Goal: Contribute content: Contribute content

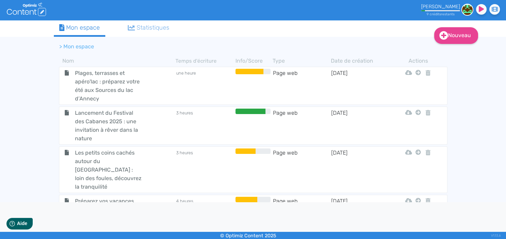
scroll to position [829, 0]
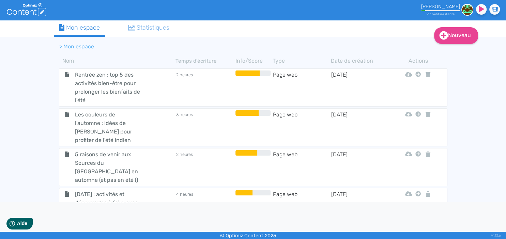
click at [110, 222] on span "Que faire pendant les vacances de la [DATE] en famille aux Sources du [GEOGRAPH…" at bounding box center [108, 243] width 77 height 43
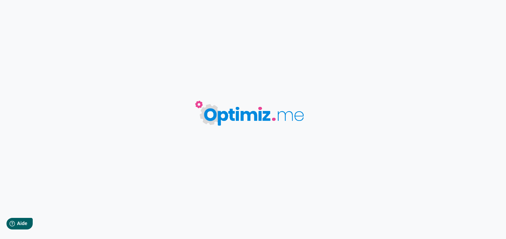
type input "Que faire pendant les vacances de la [DATE] en famille aux Sources du [GEOGRAPH…"
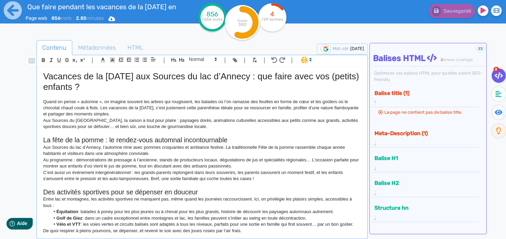
click at [164, 117] on p "Quand on pense « automne », on imagine souvent les arbres qui rougissent, les b…" at bounding box center [202, 108] width 318 height 19
click at [182, 111] on p "Quand on pense « automne », on imagine souvent les arbres qui rougissent, les b…" at bounding box center [202, 108] width 318 height 19
click at [153, 114] on p "Quand on pense « automne », on imagine souvent les arbres qui rougissent, les b…" at bounding box center [202, 108] width 318 height 19
click at [229, 115] on p "Quand on pense « automne », on imagine souvent les arbres qui rougissent, les b…" at bounding box center [202, 108] width 318 height 19
click at [228, 118] on p "Aux Sources du [GEOGRAPHIC_DATA], la saison a tout pour plaire : paysages dorés…" at bounding box center [202, 124] width 318 height 13
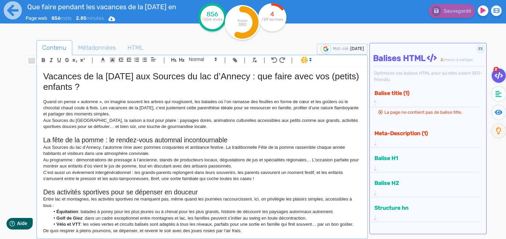
click at [209, 120] on p "Aux Sources du [GEOGRAPHIC_DATA], la saison a tout pour plaire : paysages dorés…" at bounding box center [202, 124] width 318 height 13
click at [210, 115] on p "Quand on pense « automne », on imagine souvent les arbres qui rougissent, les b…" at bounding box center [202, 108] width 318 height 19
click at [207, 128] on p "Aux Sources du [GEOGRAPHIC_DATA], la saison a tout pour plaire : paysages dorés…" at bounding box center [202, 124] width 318 height 13
click at [216, 117] on p "Quand on pense « automne », on imagine souvent les arbres qui rougissent, les b…" at bounding box center [202, 108] width 318 height 19
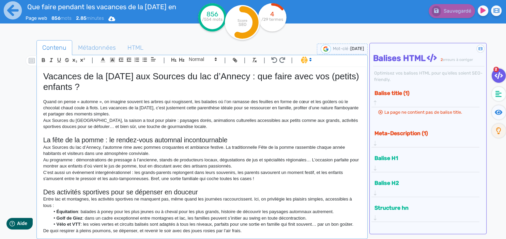
click at [211, 117] on p "Quand on pense « automne », on imagine souvent les arbres qui rougissent, les b…" at bounding box center [202, 108] width 318 height 19
click at [201, 125] on p "Aux Sources du [GEOGRAPHIC_DATA], la saison a tout pour plaire : paysages dorés…" at bounding box center [202, 124] width 318 height 13
click at [201, 126] on p "Aux Sources du [GEOGRAPHIC_DATA], la saison a tout pour plaire : paysages dorés…" at bounding box center [202, 124] width 318 height 13
click at [213, 126] on p "Aux Sources du [GEOGRAPHIC_DATA], la saison a tout pour plaire : paysages dorés…" at bounding box center [202, 124] width 318 height 13
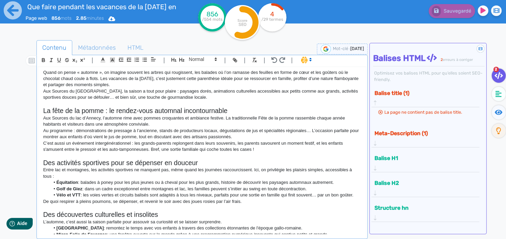
click at [183, 124] on p "Aux Sources du lac d’Annecy, l’automne rime avec pommes croquantes et ambiance …" at bounding box center [202, 121] width 318 height 13
click at [204, 120] on p "Aux Sources du lac d’Annecy, l’automne rime avec pommes croquantes et ambiance …" at bounding box center [202, 121] width 318 height 13
click at [189, 122] on p "Aux Sources du lac d’Annecy, l’automne rime avec pommes croquantes et ambiance …" at bounding box center [202, 121] width 318 height 13
click at [171, 120] on p "Aux Sources du lac d’Annecy, l’automne rime avec pommes croquantes et ambiance …" at bounding box center [202, 121] width 318 height 13
click at [133, 135] on p "Au programme : démonstrations de pressage à l’ancienne, stands de producteurs l…" at bounding box center [202, 134] width 318 height 13
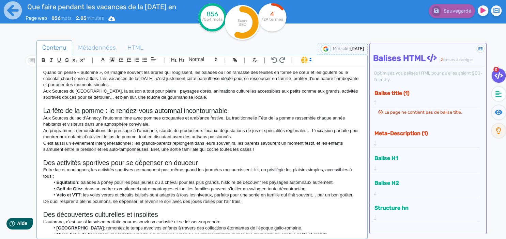
click at [193, 136] on p "Au programme : démonstrations de pressage à l’ancienne, stands de producteurs l…" at bounding box center [202, 134] width 318 height 13
click at [244, 137] on p "Au programme : démonstrations de pressage à l’ancienne, stands de producteurs l…" at bounding box center [202, 134] width 318 height 13
click at [161, 120] on p "Aux Sources du lac d’Annecy, l’automne rime avec pommes croquantes et ambiance …" at bounding box center [202, 121] width 318 height 13
click at [158, 127] on p "Aux Sources du lac d’Annecy, l’automne rime avec pommes croquantes et ambiance …" at bounding box center [202, 121] width 318 height 13
click at [140, 121] on p "Aux Sources du lac d’Annecy, l’automne rime avec pommes croquantes et ambiance …" at bounding box center [202, 121] width 318 height 13
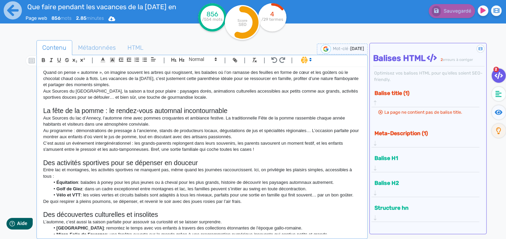
click at [193, 121] on p "Aux Sources du lac d’Annecy, l’automne rime avec pommes croquantes et ambiance …" at bounding box center [202, 121] width 318 height 13
click at [173, 123] on p "Aux Sources du lac d’Annecy, l’automne rime avec pommes croquantes et ambiance …" at bounding box center [202, 121] width 318 height 13
click at [148, 124] on p "Aux Sources du lac d’Annecy, l’automne rime avec pommes croquantes et ambiance …" at bounding box center [202, 121] width 318 height 13
click at [77, 131] on p "Au programme : démonstrations de pressage à l’ancienne, stands de producteurs l…" at bounding box center [202, 134] width 318 height 13
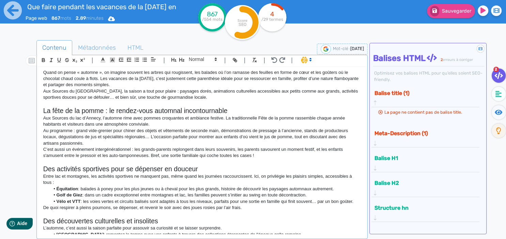
click at [68, 136] on p "Au programme : grand vide-grenier pour chiner des objets et vêtements de second…" at bounding box center [202, 137] width 318 height 19
click at [127, 137] on p "Au programme : grand vide-grenier pour chiner des objets et vêtements de second…" at bounding box center [202, 137] width 318 height 19
click at [144, 139] on p "Au programme : grand vide-grenier pour chiner des objets et vêtements de second…" at bounding box center [202, 137] width 318 height 19
click at [152, 143] on p "Au programme : grand vide-grenier pour chiner des objets et vêtements de second…" at bounding box center [202, 137] width 318 height 19
click at [152, 139] on p "Au programme : grand vide-grenier pour chiner des objets et vêtements de second…" at bounding box center [202, 137] width 318 height 19
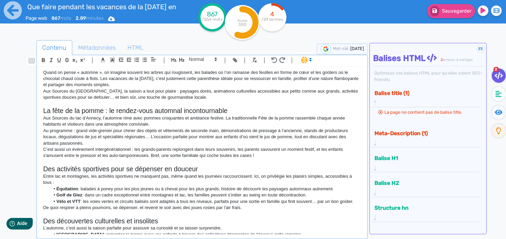
click at [149, 137] on p "Au programme : grand vide-grenier pour chiner des objets et vêtements de second…" at bounding box center [202, 137] width 318 height 19
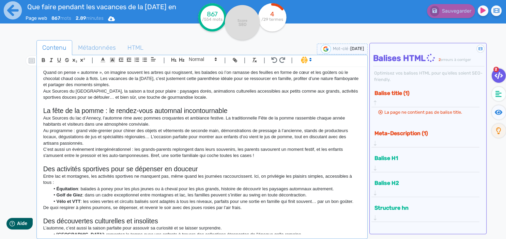
click at [151, 140] on p "Au programme : grand vide-grenier pour chiner des objets et vêtements de second…" at bounding box center [202, 137] width 318 height 19
click at [137, 145] on p "Au programme : grand vide-grenier pour chiner des objets et vêtements de second…" at bounding box center [202, 137] width 318 height 19
click at [143, 143] on p "Au programme : grand vide-grenier pour chiner des objets et vêtements de second…" at bounding box center [202, 137] width 318 height 19
click at [146, 140] on p "Au programme : grand vide-grenier pour chiner des objets et vêtements de second…" at bounding box center [202, 137] width 318 height 19
click at [160, 141] on p "Au programme : grand vide-grenier pour chiner des objets et vêtements de second…" at bounding box center [202, 137] width 318 height 19
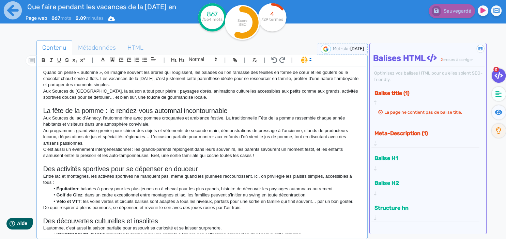
click at [186, 144] on p "Au programme : grand vide-grenier pour chiner des objets et vêtements de second…" at bounding box center [202, 137] width 318 height 19
click at [149, 144] on p "Au programme : grand vide-grenier pour chiner des objets et vêtements de second…" at bounding box center [202, 137] width 318 height 19
click at [150, 143] on p "Au programme : grand vide-grenier pour chiner des objets et vêtements de second…" at bounding box center [202, 137] width 318 height 19
click at [181, 147] on p "C’est aussi un événement intergénérationnel : les grands-parents replongent dan…" at bounding box center [202, 153] width 318 height 13
click at [201, 146] on p "Au programme : grand vide-grenier pour chiner des objets et vêtements de second…" at bounding box center [202, 137] width 318 height 19
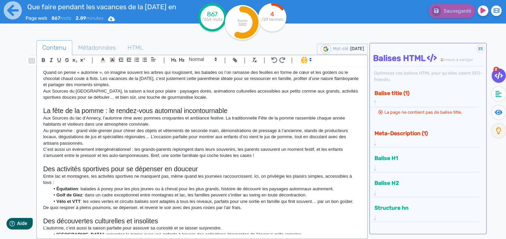
click at [137, 142] on p "Au programme : grand vide-grenier pour chiner des objets et vêtements de second…" at bounding box center [202, 137] width 318 height 19
click at [127, 143] on p "Au programme : grand vide-grenier pour chiner des objets et vêtements de second…" at bounding box center [202, 137] width 318 height 19
click at [99, 143] on p "Au programme : grand vide-grenier pour chiner des objets et vêtements de second…" at bounding box center [202, 137] width 318 height 19
click at [98, 144] on p "Au programme : grand vide-grenier pour chiner des objets et vêtements de second…" at bounding box center [202, 137] width 318 height 19
click at [112, 139] on p "Au programme : grand vide-grenier pour chiner des objets et vêtements de second…" at bounding box center [202, 137] width 318 height 19
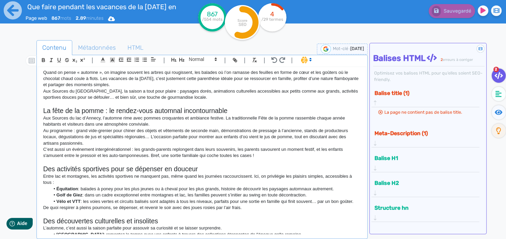
click at [107, 139] on p "Au programme : grand vide-grenier pour chiner des objets et vêtements de second…" at bounding box center [202, 137] width 318 height 19
click at [92, 145] on p "Au programme : grand vide-grenier pour chiner des objets et vêtements de second…" at bounding box center [202, 137] width 318 height 19
click at [84, 142] on p "Au programme : grand vide-grenier pour chiner des objets et vêtements de second…" at bounding box center [202, 137] width 318 height 19
click at [91, 148] on p "C’est aussi un événement intergénérationnel : les grands-parents replongent dan…" at bounding box center [202, 153] width 318 height 13
click at [77, 138] on p "Au programme : grand vide-grenier pour chiner des objets et vêtements de second…" at bounding box center [202, 137] width 318 height 19
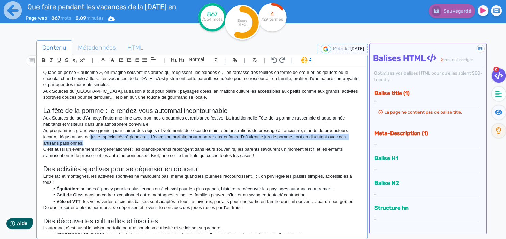
click at [90, 140] on p "Au programme : grand vide-grenier pour chiner des objets et vêtements de second…" at bounding box center [202, 137] width 318 height 19
click at [80, 143] on p "Au programme : grand vide-grenier pour chiner des objets et vêtements de second…" at bounding box center [202, 137] width 318 height 19
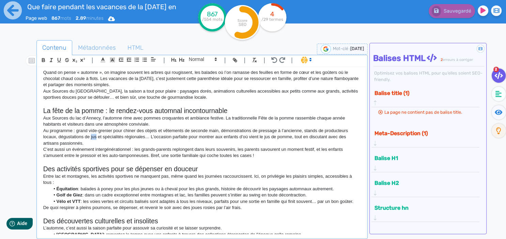
drag, startPoint x: 91, startPoint y: 135, endPoint x: 96, endPoint y: 136, distance: 5.2
click at [96, 136] on p "Au programme : grand vide-grenier pour chiner des objets et vêtements de second…" at bounding box center [202, 137] width 318 height 19
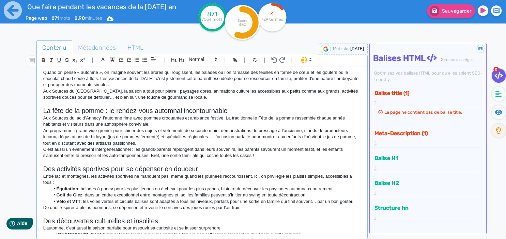
click at [176, 143] on p "Au programme : grand vide-grenier pour chiner des objets et vêtements de second…" at bounding box center [202, 137] width 318 height 19
click at [174, 139] on p "Au programme : grand vide-grenier pour chiner des objets et vêtements de second…" at bounding box center [202, 137] width 318 height 19
click at [159, 139] on p "Au programme : grand vide-grenier pour chiner des objets et vêtements de second…" at bounding box center [202, 137] width 318 height 19
click at [158, 140] on p "Au programme : grand vide-grenier pour chiner des objets et vêtements de second…" at bounding box center [202, 137] width 318 height 19
click at [152, 144] on p "Au programme : grand vide-grenier pour chiner des objets et vêtements de second…" at bounding box center [202, 137] width 318 height 19
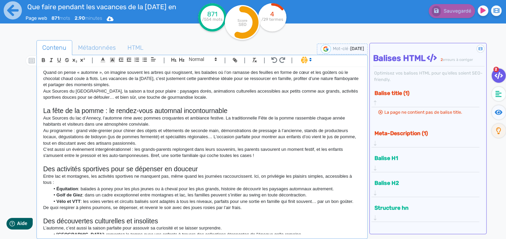
click at [182, 145] on p "Au programme : grand vide-grenier pour chiner des objets et vêtements de second…" at bounding box center [202, 137] width 318 height 19
click at [208, 144] on p "Au programme : grand vide-grenier pour chiner des objets et vêtements de second…" at bounding box center [202, 137] width 318 height 19
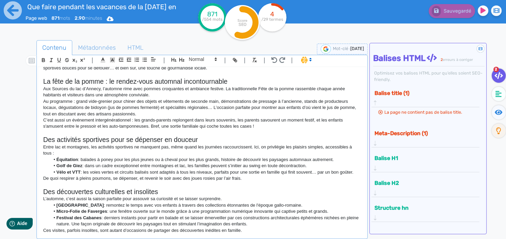
drag, startPoint x: 264, startPoint y: 125, endPoint x: 258, endPoint y: 123, distance: 6.0
click at [258, 123] on p "C’est aussi un événement intergénérationnel : les grands-parents replongent dan…" at bounding box center [202, 123] width 318 height 13
drag, startPoint x: 259, startPoint y: 125, endPoint x: 151, endPoint y: 126, distance: 108.1
click at [151, 126] on p "C’est aussi un événement intergénérationnel : les grands-parents replongent dan…" at bounding box center [202, 123] width 318 height 13
click at [258, 129] on p "C’est aussi un événement intergénérationnel : les grands-parents replongent dan…" at bounding box center [202, 123] width 318 height 13
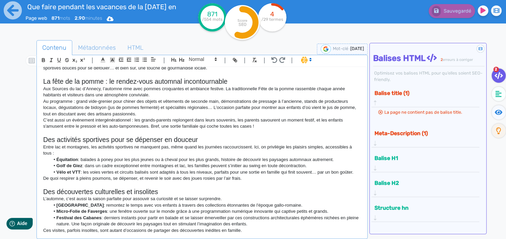
click at [202, 126] on p "C’est aussi un événement intergénérationnel : les grands-parents replongent dan…" at bounding box center [202, 123] width 318 height 13
drag, startPoint x: 179, startPoint y: 131, endPoint x: 174, endPoint y: 132, distance: 5.2
click at [174, 132] on p at bounding box center [202, 133] width 318 height 6
click at [154, 128] on p "C’est aussi un événement intergénérationnel : les grands-parents replongent dan…" at bounding box center [202, 123] width 318 height 13
click at [152, 127] on p "C’est aussi un événement intergénérationnel : les grands-parents replongent dan…" at bounding box center [202, 123] width 318 height 13
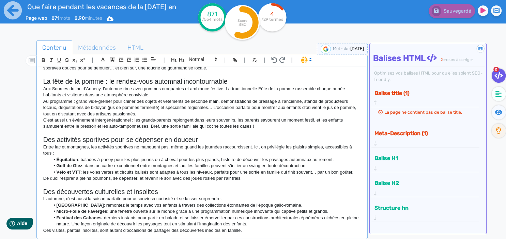
click at [173, 124] on p "C’est aussi un événement intergénérationnel : les grands-parents replongent dan…" at bounding box center [202, 123] width 318 height 13
click at [256, 119] on p "C’est aussi un événement intergénérationnel : les grands-parents replongent dan…" at bounding box center [202, 123] width 318 height 13
click at [262, 127] on p "C’est aussi un événement intergénérationnel : les grands-parents replongent dan…" at bounding box center [202, 123] width 318 height 13
click at [305, 126] on p "C’est aussi un événement intergénérationnel : les grands-parents replongent dan…" at bounding box center [202, 123] width 318 height 13
click at [268, 123] on p "C’est aussi un événement intergénérationnel : les grands-parents replongent dan…" at bounding box center [202, 123] width 318 height 13
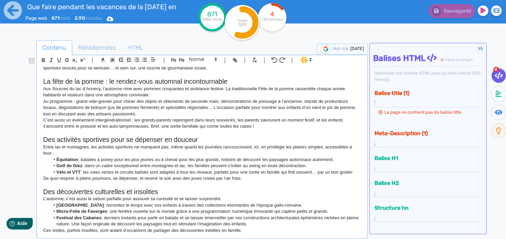
click at [261, 128] on p "C’est aussi un événement intergénérationnel : les grands-parents replongent dan…" at bounding box center [202, 123] width 318 height 13
click at [269, 123] on p "C’est aussi un événement intergénérationnel : les grands-parents replongent dan…" at bounding box center [202, 123] width 318 height 13
click at [264, 130] on p at bounding box center [202, 133] width 318 height 6
click at [254, 125] on p "C’est aussi un événement intergénérationnel : les grands-parents replongent dan…" at bounding box center [202, 123] width 318 height 13
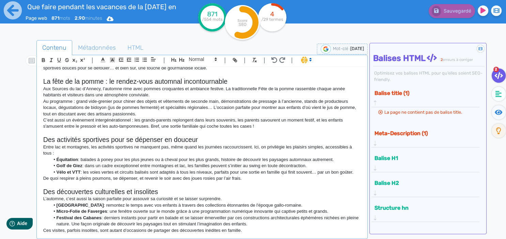
click at [269, 123] on p "C’est aussi un événement intergénérationnel : les grands-parents replongent dan…" at bounding box center [202, 123] width 318 height 13
click at [263, 127] on p "C’est aussi un événement intergénérationnel : les grands-parents replongent dan…" at bounding box center [202, 123] width 318 height 13
click at [266, 126] on p "C’est aussi un événement intergénérationnel : les grands-parents replongent dan…" at bounding box center [202, 123] width 318 height 13
click at [262, 126] on p "C’est aussi un événement intergénérationnel : les grands-parents replongent dan…" at bounding box center [202, 123] width 318 height 13
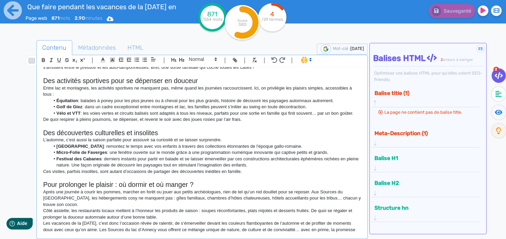
scroll to position [29, 0]
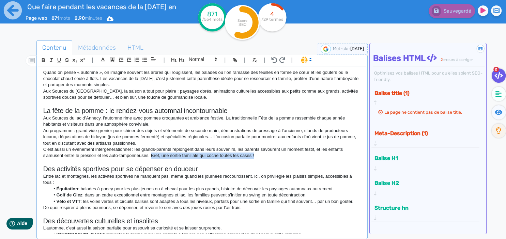
drag, startPoint x: 260, startPoint y: 157, endPoint x: 151, endPoint y: 158, distance: 108.8
click at [151, 158] on p "C’est aussi un événement intergénérationnel : les grands-parents replongent dan…" at bounding box center [202, 153] width 318 height 13
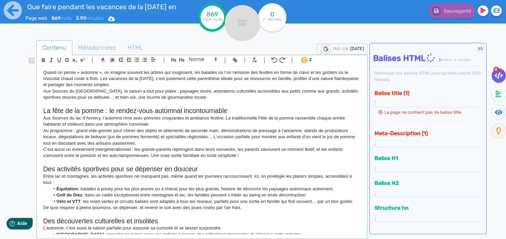
click at [253, 153] on p "C’est aussi un événement intergénérationnel : les grands-parents replongent dan…" at bounding box center [202, 153] width 318 height 13
click at [250, 157] on p "C’est aussi un événement intergénérationnel : les grands-parents replongent dan…" at bounding box center [202, 153] width 318 height 13
click at [246, 151] on p "C’est aussi un événement intergénérationnel : les grands-parents replongent dan…" at bounding box center [202, 153] width 318 height 13
click at [249, 155] on p "C’est aussi un événement intergénérationnel : les grands-parents replongent dan…" at bounding box center [202, 153] width 318 height 13
click at [251, 156] on p "C’est aussi un événement intergénérationnel : les grands-parents replongent dan…" at bounding box center [202, 153] width 318 height 13
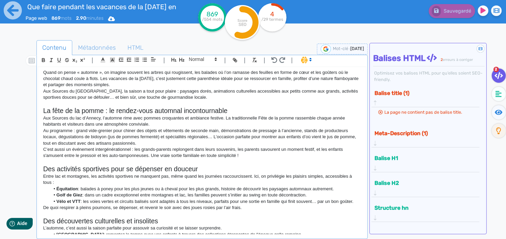
scroll to position [59, 0]
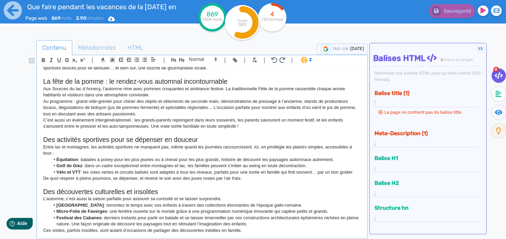
click at [74, 150] on p "Entre lac et montagnes, les activités sportives ne manquent pas, même quand les…" at bounding box center [202, 150] width 318 height 13
click at [106, 151] on p "Entre lac et montagnes, les activités sportives ne manquent pas, même quand les…" at bounding box center [202, 150] width 318 height 13
click at [105, 153] on p "Entre lac et montagnes, les activités sportives ne manquent pas, même quand les…" at bounding box center [202, 150] width 318 height 13
click at [144, 151] on p "Entre lac et montagnes, les activités sportives ne manquent pas, même quand les…" at bounding box center [202, 150] width 318 height 13
click at [130, 157] on li "Équitation : balades à poney pour les plus jeunes ou à cheval pour les plus gra…" at bounding box center [205, 160] width 311 height 6
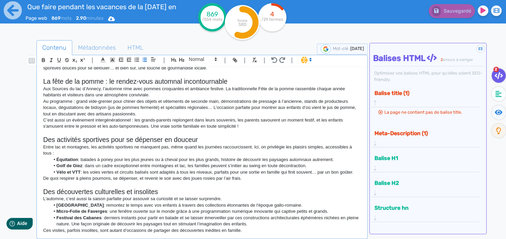
click at [152, 148] on p "Entre lac et montagnes, les activités sportives ne manquent pas, même quand les…" at bounding box center [202, 150] width 318 height 13
click at [99, 154] on p "Entre lac et montagnes, les activités sportives ne manquent pas, même quand les…" at bounding box center [202, 150] width 318 height 13
click at [174, 149] on p "Entre lac et montagnes, les activités sportives ne manquent pas, même quand les…" at bounding box center [202, 150] width 318 height 13
click at [181, 152] on p "Entre lac et montagnes, les activités sportives ne manquent pas, même quand les…" at bounding box center [202, 150] width 318 height 13
click at [232, 153] on p "Entre lac et montagnes, les activités sportives ne manquent pas, même quand les…" at bounding box center [202, 150] width 318 height 13
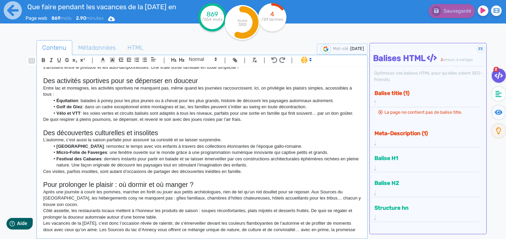
scroll to position [88, 0]
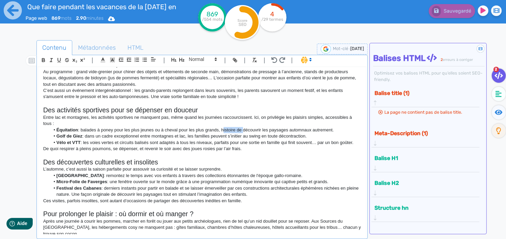
drag, startPoint x: 224, startPoint y: 129, endPoint x: 243, endPoint y: 129, distance: 18.8
click at [243, 129] on li "Équitation : balades à poney pour les plus jeunes ou à cheval pour les plus gra…" at bounding box center [205, 130] width 311 height 6
click at [319, 134] on li "Golf de Giez : dans un cadre exceptionnel entre montagnes et lac, les familles …" at bounding box center [205, 136] width 311 height 6
click at [134, 135] on li "Golf de Giez : dans un cadre exceptionnel entre montagnes et lac, les familles …" at bounding box center [205, 136] width 311 height 6
click at [176, 139] on li "Golf de Giez : dans un cadre exceptionnel entre montagnes et lac, les familles …" at bounding box center [205, 136] width 311 height 6
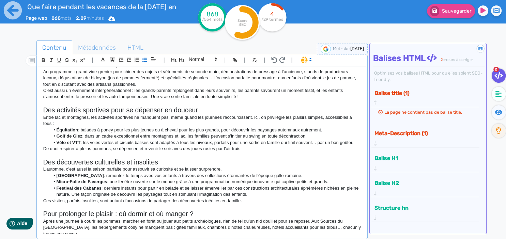
click at [159, 140] on li "Vélo et VTT : les voies vertes et circuits balisés sont adaptés à tous les nive…" at bounding box center [205, 143] width 311 height 6
click at [144, 135] on li "Golf de Giez : dans un cadre exceptionnel entre montagnes et lac, les familles …" at bounding box center [205, 136] width 311 height 6
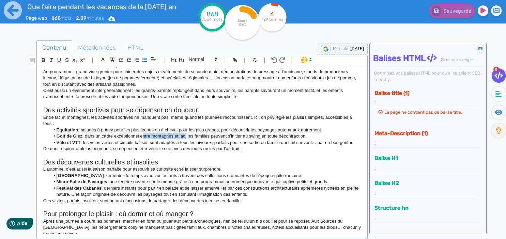
drag, startPoint x: 142, startPoint y: 137, endPoint x: 186, endPoint y: 138, distance: 43.7
click at [186, 138] on li "Golf de Giez : dans un cadre exceptionnel entre montagnes et lac, les familles …" at bounding box center [205, 136] width 311 height 6
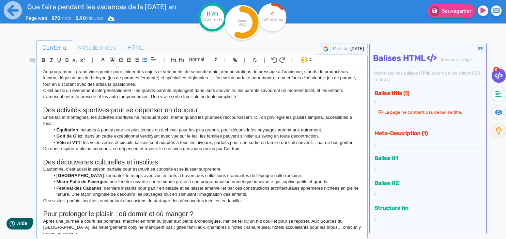
click at [282, 151] on p "De quoi respirer à pleins poumons, se dépenser, et revenir le soir avec des jou…" at bounding box center [202, 149] width 318 height 6
click at [273, 137] on li "Golf de Giez : dans un cadre exceptionnel verdoyant avec vue sur le lac, les fa…" at bounding box center [205, 136] width 311 height 6
click at [246, 133] on li "Équitation : balades à poney pour les plus jeunes ou à cheval pour les plus gra…" at bounding box center [205, 130] width 311 height 6
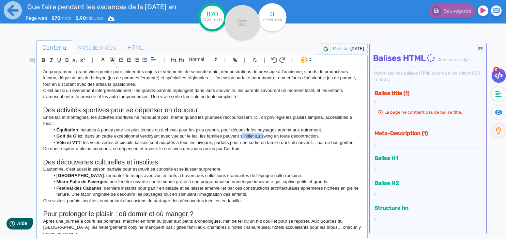
drag, startPoint x: 242, startPoint y: 136, endPoint x: 263, endPoint y: 136, distance: 21.1
click at [263, 136] on li "Golf de Giez : dans un cadre exceptionnel verdoyant avec vue sur le lac, les fa…" at bounding box center [205, 136] width 311 height 6
click at [255, 138] on li "Golf de Giez : dans un cadre exceptionnel verdoyant avec vue sur le lac, les fa…" at bounding box center [205, 136] width 311 height 6
click at [240, 137] on li "Golf de Giez : dans un cadre exceptionnel verdoyant avec vue sur le lac, les fa…" at bounding box center [205, 136] width 311 height 6
click at [296, 134] on li "Golf de Giez : dans un cadre exceptionnel verdoyant avec vue sur le lac, les fa…" at bounding box center [205, 136] width 311 height 6
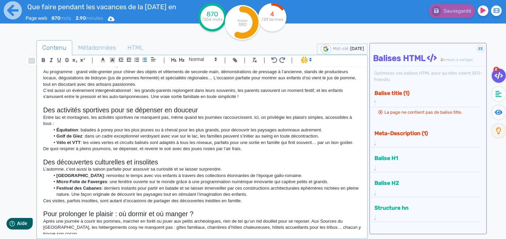
click at [322, 138] on li "Golf de Giez : dans un cadre exceptionnel verdoyant avec vue sur le lac, les fa…" at bounding box center [205, 136] width 311 height 6
click at [322, 145] on li "Vélo et VTT : les voies vertes et circuits balisés sont adaptés à tous les nive…" at bounding box center [205, 143] width 311 height 6
click at [355, 142] on li "Vélo et VTT : les voies vertes et circuits balisés sont adaptés à tous les nive…" at bounding box center [205, 143] width 311 height 6
click at [185, 148] on p "De quoi respirer à pleins poumons, se dépenser, et revenir le soir avec des jou…" at bounding box center [202, 149] width 318 height 6
click at [181, 147] on p "De quoi respirer à pleins poumons, se dépenser, et revenir le soir avec les jou…" at bounding box center [202, 149] width 318 height 6
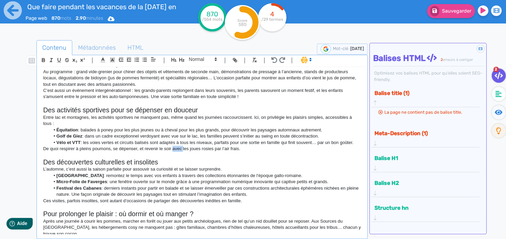
click at [181, 147] on p "De quoi respirer à pleins poumons, se dépenser, et revenir le soir avec les jou…" at bounding box center [202, 149] width 318 height 6
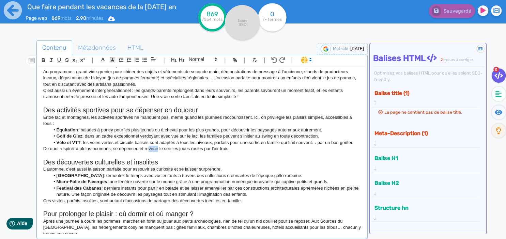
drag, startPoint x: 149, startPoint y: 147, endPoint x: 158, endPoint y: 150, distance: 9.3
click at [158, 150] on p "De quoi respirer à pleins poumons, se dépenser, et revenir le soir les joues ro…" at bounding box center [202, 149] width 318 height 6
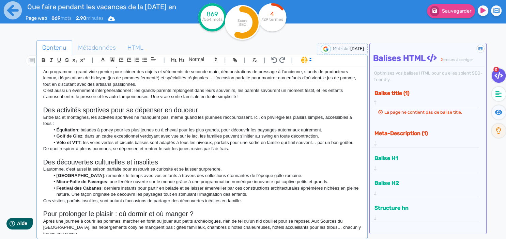
click at [171, 149] on p "De quoi respirer à pleins poumons, se dépenser, et rentrer le soir les joues ro…" at bounding box center [202, 149] width 318 height 6
click at [212, 151] on p "De quoi respirer à pleins poumons, se dépenser, et rentrer le soir avec les jou…" at bounding box center [202, 149] width 318 height 6
click at [304, 159] on h2 "Des découvertes culturelles et insolites" at bounding box center [202, 163] width 318 height 8
click at [265, 150] on p "De quoi respirer à pleins poumons, se dépenser, et rentrer le soir avec les jou…" at bounding box center [202, 149] width 318 height 6
click at [150, 162] on h2 "Des découvertes culturelles et insolites" at bounding box center [202, 163] width 318 height 8
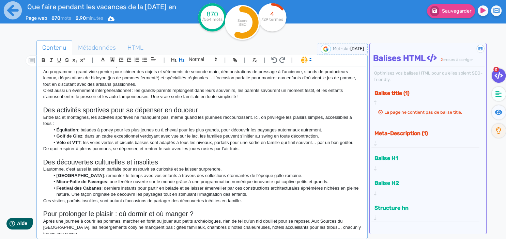
click at [193, 157] on p at bounding box center [202, 155] width 318 height 6
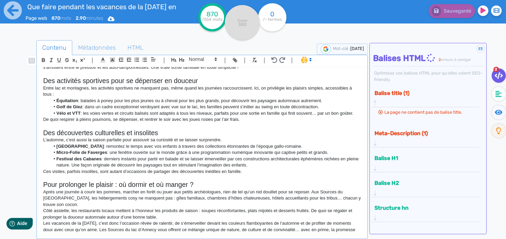
scroll to position [147, 0]
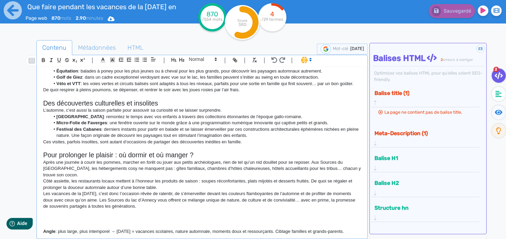
click at [170, 109] on p "L’automne, c’est aussi la saison parfaite pour assouvir sa curiosité et se lais…" at bounding box center [202, 110] width 318 height 6
click at [183, 109] on p "L’automne, c’est aussi la saison parfaite pour assouvir sa curiosité et se lais…" at bounding box center [202, 110] width 318 height 6
click at [160, 115] on li "Musée archéologique de [GEOGRAPHIC_DATA] : remontez le temps avec vos enfants à…" at bounding box center [205, 117] width 311 height 6
drag, startPoint x: 209, startPoint y: 115, endPoint x: 216, endPoint y: 114, distance: 7.2
click at [209, 114] on li "Musée archéologique de [GEOGRAPHIC_DATA] : remontez le temps avec vos enfants à…" at bounding box center [205, 117] width 311 height 6
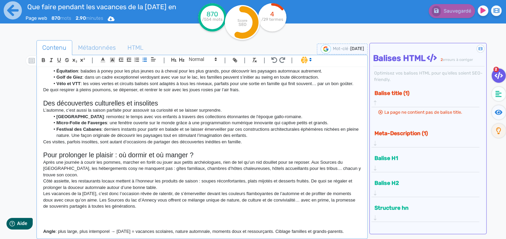
click at [316, 119] on li "Musée archéologique de [GEOGRAPHIC_DATA] : remontez le temps avec vos enfants à…" at bounding box center [205, 117] width 311 height 6
click at [264, 114] on li "Musée archéologique de [GEOGRAPHIC_DATA] : remontez le temps avec vos enfants à…" at bounding box center [205, 117] width 311 height 6
click at [159, 135] on li "Festival des Cabanes : derniers instants pour partir en balade et se laisser ém…" at bounding box center [205, 133] width 311 height 13
click at [154, 139] on p "Ces visites, parfois insolites, sont autant d’occasions de partager des découve…" at bounding box center [202, 142] width 318 height 6
click at [224, 140] on p "Ces visites, parfois insolites, sont autant d’occasions de partager des découve…" at bounding box center [202, 142] width 318 height 6
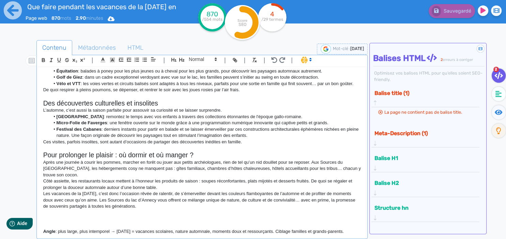
click at [246, 133] on li "Festival des Cabanes : derniers instants pour partir en balade et se laisser ém…" at bounding box center [205, 133] width 311 height 13
click at [258, 135] on li "Festival des Cabanes : derniers instants pour partir en balade et se laisser ém…" at bounding box center [205, 133] width 311 height 13
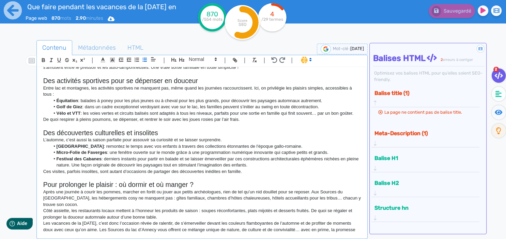
click at [152, 139] on p "L’automne, c’est aussi la saison parfaite pour assouvir sa curiosité et se lais…" at bounding box center [202, 140] width 318 height 6
click at [186, 139] on p "L’automne, c’est aussi la saison parfaite pour assouvir votre curiosité et se l…" at bounding box center [202, 140] width 318 height 6
click at [177, 163] on li "Festival des Cabanes : derniers instants pour partir en balade et se laisser ém…" at bounding box center [205, 162] width 311 height 13
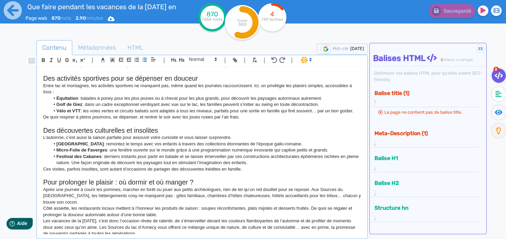
scroll to position [147, 0]
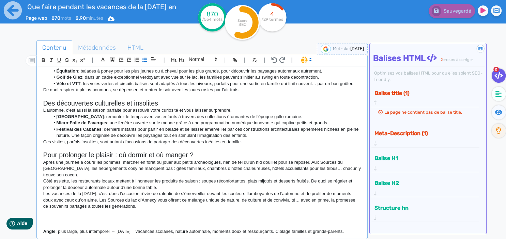
click at [163, 128] on li "Festival des Cabanes : derniers instants pour partir en balade et se laisser ém…" at bounding box center [205, 133] width 311 height 13
click at [240, 128] on li "Festival des Cabanes : derniers instants pour partir en balade et se laisser ém…" at bounding box center [205, 133] width 311 height 13
click at [252, 137] on li "Festival des Cabanes : derniers instants pour partir en balade et se laisser ém…" at bounding box center [205, 133] width 311 height 13
click at [159, 129] on li "Festival des Cabanes : derniers instants pour partir en balade et se laisser ém…" at bounding box center [205, 133] width 311 height 13
drag, startPoint x: 186, startPoint y: 130, endPoint x: 190, endPoint y: 129, distance: 4.6
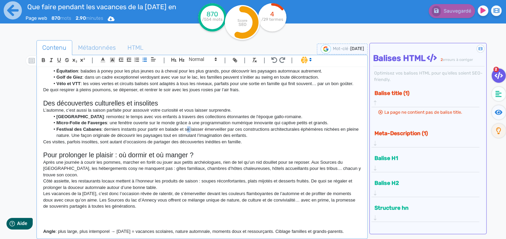
click at [190, 129] on li "Festival des Cabanes : derniers instants pour partir en balade et se laisser ém…" at bounding box center [205, 133] width 311 height 13
click at [281, 136] on li "Festival des Cabanes : derniers instants pour partir en balade et vous laisser …" at bounding box center [205, 133] width 311 height 13
click at [71, 139] on p "Ces visites, parfois insolites, sont autant d’occasions de partager des découve…" at bounding box center [202, 142] width 318 height 6
click at [192, 138] on li "Festival des Cabanes : derniers instants pour partir en balade et vous laisser …" at bounding box center [205, 133] width 311 height 13
click at [260, 137] on li "Festival des Cabanes : derniers instants pour partir en balade et vous laisser …" at bounding box center [205, 133] width 311 height 13
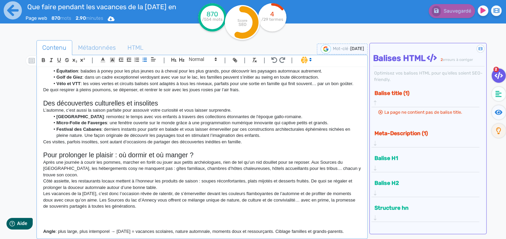
click at [176, 123] on li "Micro-Folie de Faverges : une fenêtre ouverte sur le monde grâce à une programm…" at bounding box center [205, 123] width 311 height 6
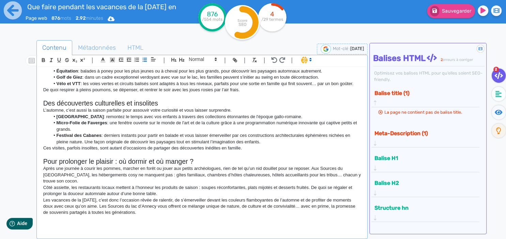
click at [97, 131] on li "Micro-Folie de Faverges : une fenêtre ouverte sur le monde de l'art et de la cu…" at bounding box center [205, 126] width 311 height 13
click at [145, 131] on li "Micro-Folie de Faverges : une fenêtre ouverte sur le monde de l'art et de la cu…" at bounding box center [205, 126] width 311 height 13
click at [192, 141] on li "Festival des Cabanes : derniers instants pour partir en balade et vous laisser …" at bounding box center [205, 139] width 311 height 13
click at [216, 133] on li "Festival des Cabanes : derniers instants pour partir en balade et vous laisser …" at bounding box center [205, 139] width 311 height 13
click at [293, 131] on li "Micro-Folie de Faverges : une fenêtre ouverte sur le monde de l'art et de la cu…" at bounding box center [205, 126] width 311 height 13
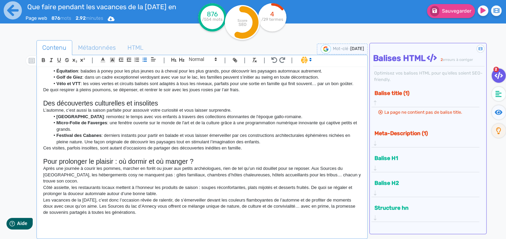
click at [323, 142] on li "Festival des Cabanes : derniers instants pour partir en balade et vous laisser …" at bounding box center [205, 139] width 311 height 13
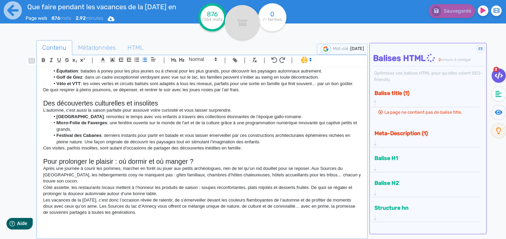
click at [96, 138] on li "Festival des Cabanes : derniers instants pour partir en balade et vous laisser …" at bounding box center [205, 139] width 311 height 13
click at [156, 141] on li "Festival des Cabanes : derniers instants pour partir en balade et vous laisser …" at bounding box center [205, 139] width 311 height 13
click at [201, 141] on li "Festival des Cabanes : derniers instants pour partir en balade et vous laisser …" at bounding box center [205, 139] width 311 height 13
click at [259, 148] on p "Ces visites, parfois insolites, sont autant d’occasions de partager des découve…" at bounding box center [202, 148] width 318 height 6
click at [241, 149] on p "Ces visites, parfois insolites, sont autant d’occasions de partager des découve…" at bounding box center [202, 148] width 318 height 6
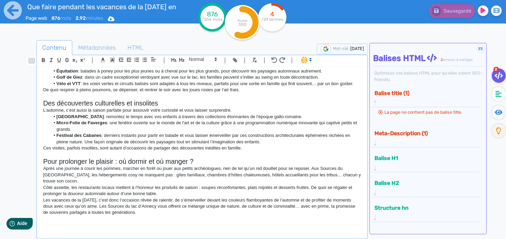
click at [255, 149] on p "Ces visites, parfois insolites, sont autant d’occasions de partager des découve…" at bounding box center [202, 148] width 318 height 6
click at [270, 142] on li "Festival des Cabanes : derniers instants pour partir en balade et vous laisser …" at bounding box center [205, 139] width 311 height 13
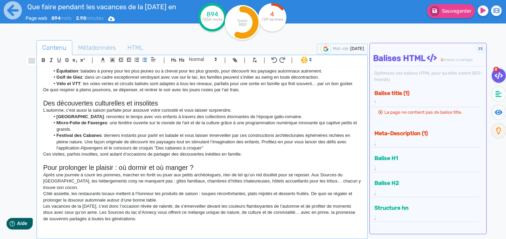
click at [337, 143] on li "Festival des Cabanes : derniers instants pour partir en balade et vous laisser …" at bounding box center [205, 142] width 311 height 19
drag, startPoint x: 119, startPoint y: 148, endPoint x: 114, endPoint y: 148, distance: 4.4
click at [114, 148] on li "Festival des Cabanes : derniers instants pour partir en balade et vous laisser …" at bounding box center [205, 142] width 311 height 19
click at [253, 148] on li "Festival des Cabanes : derniers instants pour partir en balade et vous laisser …" at bounding box center [205, 142] width 311 height 19
click at [253, 155] on p "Ces visites, parfois insolites, sont autant d’occasions de partager des découve…" at bounding box center [202, 154] width 318 height 6
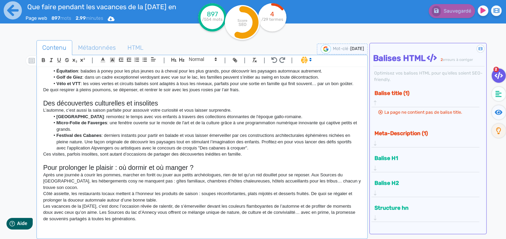
click at [269, 153] on p "Ces visites, parfois insolites, sont autant d’occasions de partager des découve…" at bounding box center [202, 154] width 318 height 6
drag, startPoint x: 252, startPoint y: 159, endPoint x: 247, endPoint y: 160, distance: 4.5
click at [247, 160] on p at bounding box center [202, 161] width 318 height 6
click at [260, 148] on li "Festival des Cabanes : derniers instants pour partir en balade et vous laisser …" at bounding box center [205, 142] width 311 height 19
click at [257, 153] on p "Ces visites, parfois insolites, sont autant d’occasions de partager des découve…" at bounding box center [202, 154] width 318 height 6
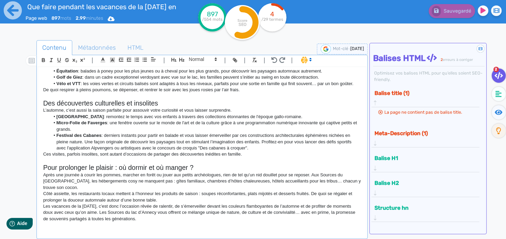
click at [255, 157] on p "Ces visites, parfois insolites, sont autant d’occasions de partager des découve…" at bounding box center [202, 154] width 318 height 6
click at [265, 149] on li "Festival des Cabanes : derniers instants pour partir en balade et vous laisser …" at bounding box center [205, 142] width 311 height 19
click at [266, 156] on p "Ces visites, parfois insolites, sont autant d’occasions de partager des découve…" at bounding box center [202, 154] width 318 height 6
click at [273, 146] on li "Festival des Cabanes : derniers instants pour partir en balade et vous laisser …" at bounding box center [205, 142] width 311 height 19
click at [265, 159] on p at bounding box center [202, 161] width 318 height 6
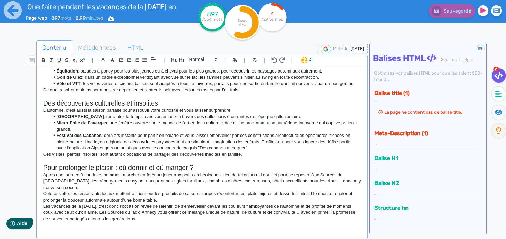
click at [261, 156] on p "Ces visites, parfois insolites, sont autant d’occasions de partager des découve…" at bounding box center [202, 154] width 318 height 6
click at [270, 145] on li "Festival des Cabanes : derniers instants pour partir en balade et vous laisser …" at bounding box center [205, 142] width 311 height 19
click at [264, 147] on li "Festival des Cabanes : derniers instants pour partir en balade et vous laisser …" at bounding box center [205, 142] width 311 height 19
click at [256, 156] on p "Ces visites, parfois insolites, sont autant d’occasions de partager des découve…" at bounding box center [202, 154] width 318 height 6
click at [259, 147] on li "Festival des Cabanes : derniers instants pour partir en balade et vous laisser …" at bounding box center [205, 142] width 311 height 19
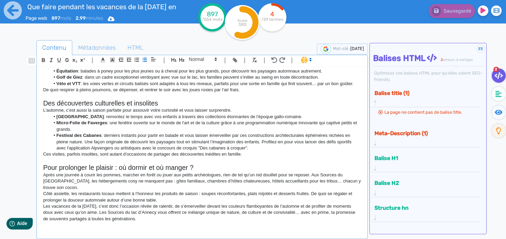
click at [248, 146] on li "Festival des Cabanes : derniers instants pour partir en balade et vous laisser …" at bounding box center [205, 142] width 311 height 19
click at [254, 152] on p "Ces visites, parfois insolites, sont autant d’occasions de partager des découve…" at bounding box center [202, 154] width 318 height 6
click at [246, 148] on li "Festival des Cabanes : derniers instants pour partir en balade et vous laisser …" at bounding box center [205, 142] width 311 height 19
click at [249, 148] on li "Festival des Cabanes : derniers instants pour partir en balade et vous laisser …" at bounding box center [205, 142] width 311 height 19
click at [245, 155] on p "Ces visites, parfois insolites, sont autant d’occasions de partager des découve…" at bounding box center [202, 154] width 318 height 6
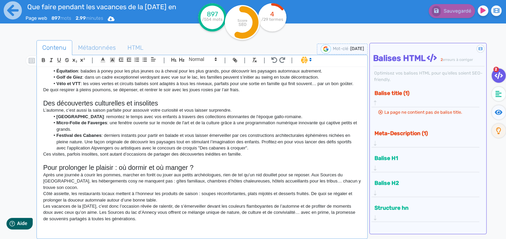
click at [411, 128] on button "Meta-Description (1)" at bounding box center [423, 133] width 101 height 11
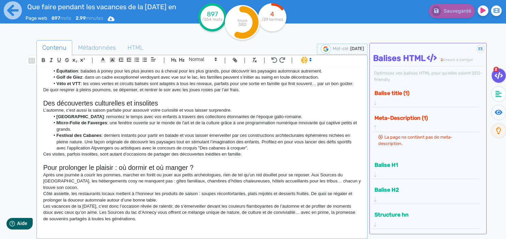
click at [406, 115] on button "Meta-Description (1)" at bounding box center [423, 118] width 101 height 11
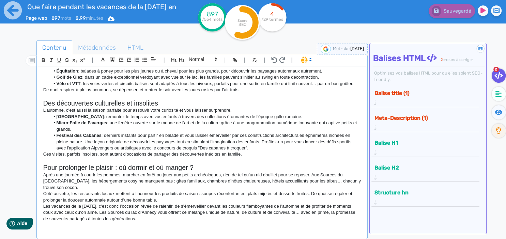
click at [306, 168] on h2 "Pour prolonger le plaisir : où dormir et où manger ?" at bounding box center [202, 168] width 318 height 8
click at [242, 152] on p "Ces visites, parfois insolites, sont autant d’occasions de partager des découve…" at bounding box center [202, 154] width 318 height 6
click at [291, 152] on p "Ces visites, parfois insolites, sont autant d’occasions de partager des découve…" at bounding box center [202, 154] width 318 height 6
click at [273, 158] on p at bounding box center [202, 161] width 318 height 6
click at [262, 156] on p "Ces visites, parfois insolites, sont autant d’occasions de partager des découve…" at bounding box center [202, 154] width 318 height 6
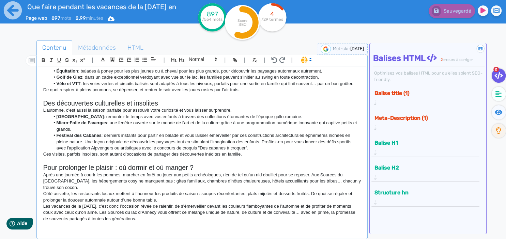
click at [248, 146] on li "Festival des Cabanes : derniers instants pour partir en balade et vous laisser …" at bounding box center [205, 142] width 311 height 19
click at [255, 150] on li "Festival des Cabanes : derniers instants pour partir en balade et vous laisser …" at bounding box center [205, 142] width 311 height 19
click at [268, 156] on p "Ces visites, parfois insolites, sont autant d’occasions de partager des découve…" at bounding box center [202, 154] width 318 height 6
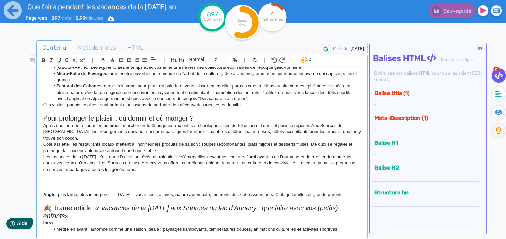
scroll to position [177, 0]
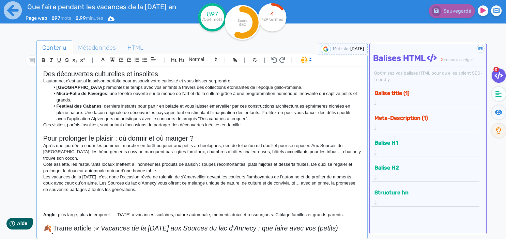
click at [252, 117] on li "Festival des Cabanes : derniers instants pour partir en balade et vous laisser …" at bounding box center [205, 112] width 311 height 19
click at [253, 117] on li "Festival des Cabanes : derniers instants pour partir en balade et vous laisser …" at bounding box center [205, 112] width 311 height 19
click at [245, 116] on li "Festival des Cabanes : derniers instants pour partir en balade et vous laisser …" at bounding box center [205, 112] width 311 height 19
click at [260, 120] on li "Festival des Cabanes : derniers instants pour partir en balade et vous laisser …" at bounding box center [205, 112] width 311 height 19
click at [248, 119] on li "Festival des Cabanes : derniers instants pour partir en balade et vous laisser …" at bounding box center [205, 112] width 311 height 19
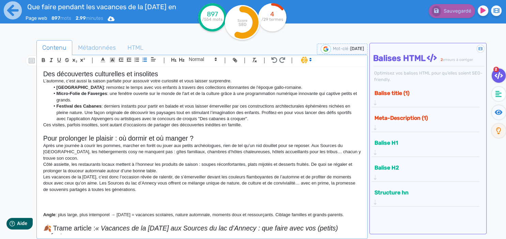
click at [253, 119] on li "Festival des Cabanes : derniers instants pour partir en balade et vous laisser …" at bounding box center [205, 112] width 311 height 19
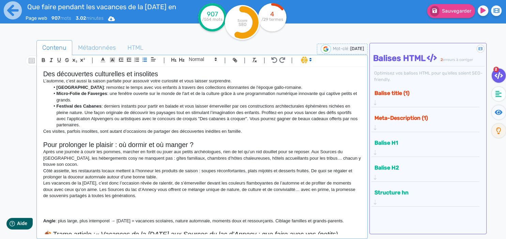
click at [224, 124] on li "Festival des Cabanes : derniers instants pour partir en balade et vous laisser …" at bounding box center [205, 115] width 311 height 25
click at [248, 133] on p "Ces visites, parfois insolites, sont autant d’occasions de partager des découve…" at bounding box center [202, 132] width 318 height 6
click at [260, 133] on p "Ces visites, parfois insolites, sont autant d’occasions de partager des découve…" at bounding box center [202, 132] width 318 height 6
click at [263, 130] on p "Ces visites, parfois insolites, sont autant d’occasions de partager des découve…" at bounding box center [202, 132] width 318 height 6
click at [112, 128] on li "Festival des Cabanes : derniers instants pour partir en balade et vous laisser …" at bounding box center [205, 115] width 311 height 25
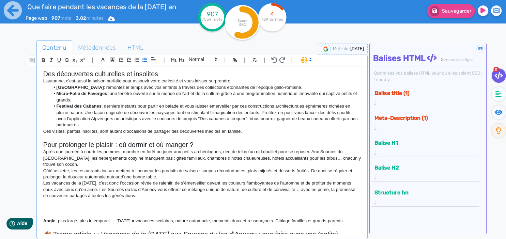
click at [149, 125] on li "Festival des Cabanes : derniers instants pour partir en balade et vous laisser …" at bounding box center [205, 115] width 311 height 25
click at [186, 119] on li "Festival des Cabanes : derniers instants pour partir en balade et vous laisser …" at bounding box center [205, 115] width 311 height 25
click at [179, 127] on li "Festival des Cabanes : derniers instants pour partir en balade et vous laisser …" at bounding box center [205, 115] width 311 height 25
click at [205, 126] on li "Festival des Cabanes : derniers instants pour partir en balade et vous laisser …" at bounding box center [205, 115] width 311 height 25
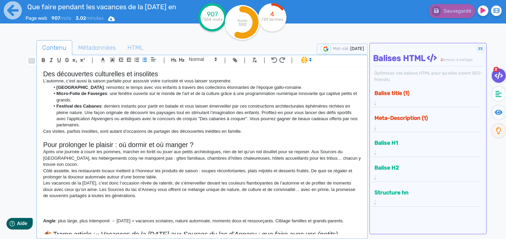
click at [80, 119] on li "Festival des Cabanes : derniers instants pour partir en balade et vous laisser …" at bounding box center [205, 115] width 311 height 25
click at [90, 122] on li "Festival des Cabanes : derniers instants pour partir en balade et vous laisser …" at bounding box center [205, 115] width 311 height 25
click at [89, 126] on li "Festival des Cabanes : derniers instants pour partir en balade et vous laisser …" at bounding box center [205, 115] width 311 height 25
click at [104, 126] on li "Festival des Cabanes : derniers instants pour partir en balade et vous laisser …" at bounding box center [205, 115] width 311 height 25
click at [96, 126] on li "Festival des Cabanes : derniers instants pour partir en balade et vous laisser …" at bounding box center [205, 115] width 311 height 25
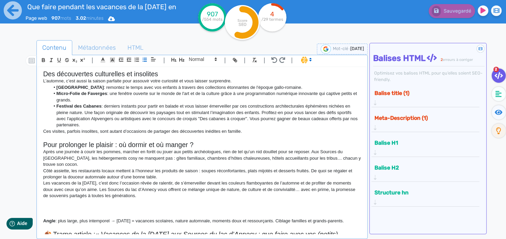
click at [118, 130] on p "Ces visites, parfois insolites, sont autant d’occasions de partager des découve…" at bounding box center [202, 132] width 318 height 6
click at [90, 135] on p at bounding box center [202, 138] width 318 height 6
click at [70, 130] on p "Ces visites, parfois insolites, sont autant d’occasions de partager des découve…" at bounding box center [202, 132] width 318 height 6
click at [113, 129] on p "Ces visites, parfois insolites, sont autant d’occasions de partager des découve…" at bounding box center [202, 132] width 318 height 6
drag, startPoint x: 111, startPoint y: 132, endPoint x: 27, endPoint y: 132, distance: 83.9
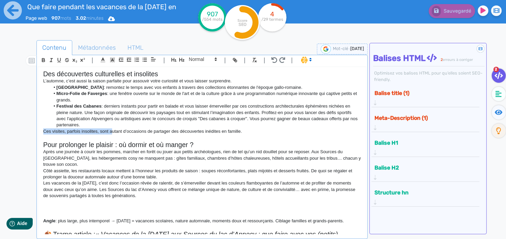
click at [38, 132] on div "Vacances de la [DATE] aux Sources du lac d’Annecy : que faire avec vos (petits)…" at bounding box center [202, 150] width 328 height 167
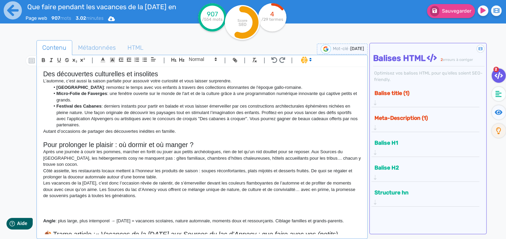
click at [90, 132] on p "Autant d’occasions de partager des découvertes inédites en famille." at bounding box center [202, 132] width 318 height 6
click at [85, 136] on p at bounding box center [202, 138] width 318 height 6
click at [142, 134] on p "Autant d’occasions de partager des découvertes inédites en famille." at bounding box center [202, 132] width 318 height 6
click at [161, 132] on p "Autant d’occasions de partager des découvertes inédites en famille." at bounding box center [202, 132] width 318 height 6
click at [171, 132] on p "Autant d’occasions de partager des découvertes inédites en famille." at bounding box center [202, 132] width 318 height 6
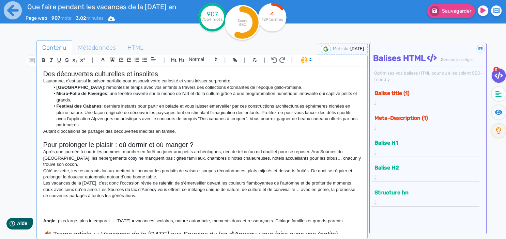
click at [174, 132] on p "Autant d’occasions de partager des découvertes inédites en famille." at bounding box center [202, 132] width 318 height 6
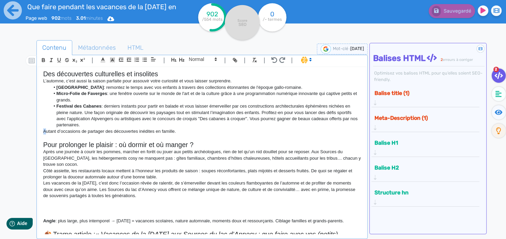
drag, startPoint x: 45, startPoint y: 133, endPoint x: 40, endPoint y: 132, distance: 5.1
click at [40, 132] on div "Vacances de la [DATE] aux Sources du lac d’Annecy : que faire avec vos (petits)…" at bounding box center [202, 150] width 328 height 167
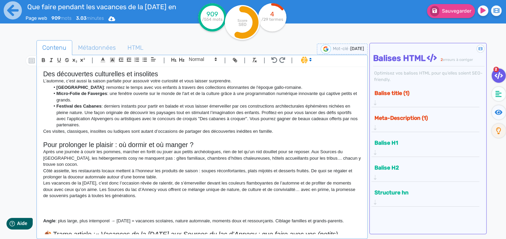
click at [67, 130] on p "Ces visites, classiques, insolites ou ludiques sont autant d’occasions de parta…" at bounding box center [202, 132] width 318 height 6
click at [86, 133] on p "Ces visites, classiques, insolites ou ludiques sont autant d’occasions de parta…" at bounding box center [202, 132] width 318 height 6
drag, startPoint x: 66, startPoint y: 132, endPoint x: 76, endPoint y: 131, distance: 10.3
click at [76, 131] on p "Ces visites, classiques, insolites ou ludiques sont autant d’occasions de parta…" at bounding box center [202, 132] width 318 height 6
click at [64, 134] on p "Ces visites,historiques, insolites ou ludiques sont autant d’occasions de parta…" at bounding box center [202, 132] width 318 height 6
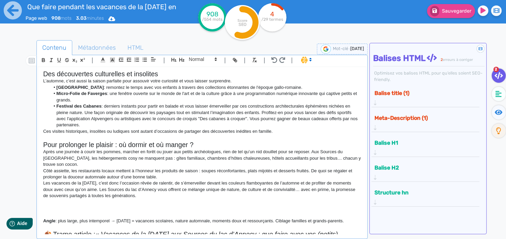
click at [104, 127] on li "Festival des Cabanes : derniers instants pour partir en balade et vous laisser …" at bounding box center [205, 115] width 311 height 25
click at [132, 133] on p "Ces visites historiques, insolites ou ludiques sont autant d’occasions de parta…" at bounding box center [202, 132] width 318 height 6
click at [190, 132] on p "Ces visites historiques, insolites ou ludiques sont autant d’occasions de parta…" at bounding box center [202, 132] width 318 height 6
click at [129, 131] on p "Ces visites historiques, insolites ou ludiques sont autant d’occasions de parta…" at bounding box center [202, 132] width 318 height 6
click at [291, 131] on p "Ces visites historiques, insolites ou ludiques sont autant d’occasions de parta…" at bounding box center [202, 132] width 318 height 6
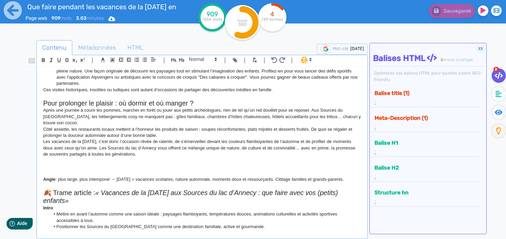
scroll to position [206, 0]
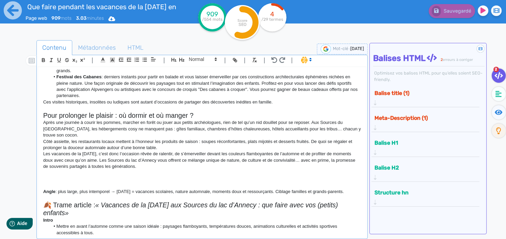
click at [283, 121] on p "Après une journée à courir les pommes, marcher en forêt ou jouer aux petits arc…" at bounding box center [202, 129] width 318 height 19
click at [153, 132] on p "Après une journée à courir les pommes, marcher en forêt ou jouer aux petits arc…" at bounding box center [202, 129] width 318 height 19
click at [255, 122] on p "Après une journée à courir les pommes, marcher en forêt ou jouer aux petits arc…" at bounding box center [202, 129] width 318 height 19
click at [257, 123] on p "Après une journée à courir les pommes, marcher en forêt ou jouer aux petits arc…" at bounding box center [202, 129] width 318 height 19
click at [264, 123] on p "Après une journée à courir les pommes, marcher en forêt ou jouer aux petits arc…" at bounding box center [202, 129] width 318 height 19
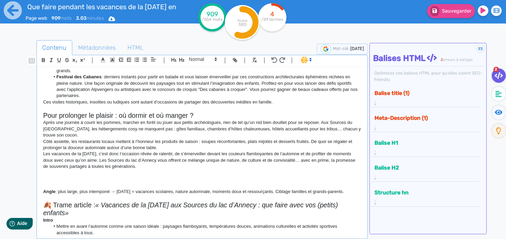
click at [301, 122] on p "Après une journée à courir les pommes, marcher en forêt ou jouer aux petits arc…" at bounding box center [202, 129] width 318 height 19
click at [69, 118] on h2 "Pour prolonger le plaisir : où dormir et où manger ?" at bounding box center [202, 116] width 318 height 8
click at [87, 124] on p "Après une journée à courir les pommes, marcher en forêt ou jouer aux petits arc…" at bounding box center [202, 129] width 318 height 19
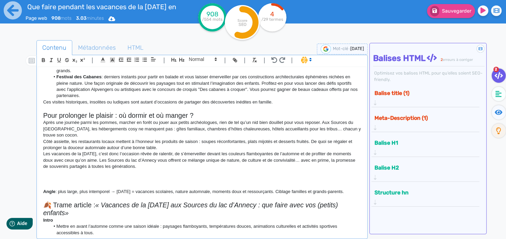
click at [118, 120] on p "Après une journée parmi les pommes, marcher en forêt ou jouer aux petits archéo…" at bounding box center [202, 129] width 318 height 19
click at [162, 122] on p "Après une journée parmi les pommes, à marcher en forêt ou jouer aux petits arch…" at bounding box center [202, 129] width 318 height 19
click at [272, 140] on p "Côté assiette, les restaurants locaux mettent à l’honneur les produits de saiso…" at bounding box center [202, 145] width 318 height 13
click at [327, 123] on p "Après une journée parmi les pommes, à marcher en forêt ou à jouer aux petits ar…" at bounding box center [202, 129] width 318 height 19
click at [325, 130] on p "Après une journée parmi les pommes, à marcher en forêt ou à jouer aux petits ar…" at bounding box center [202, 129] width 318 height 19
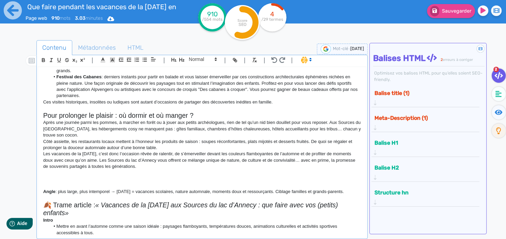
click at [329, 122] on p "Après une journée parmi les pommes, à marcher en forêt ou à jouer aux petits ar…" at bounding box center [202, 129] width 318 height 19
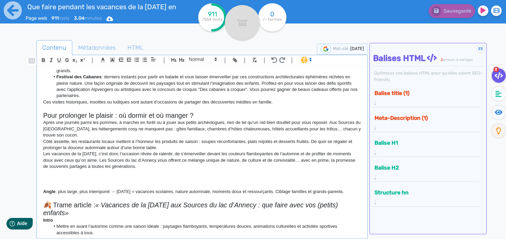
click at [199, 126] on p "Après une journée parmi les pommes, à marcher en forêt ou à jouer aux petits ar…" at bounding box center [202, 129] width 318 height 19
click at [242, 127] on p "Après une journée parmi les pommes, à marcher en forêt ou à jouer aux petits ar…" at bounding box center [202, 129] width 318 height 19
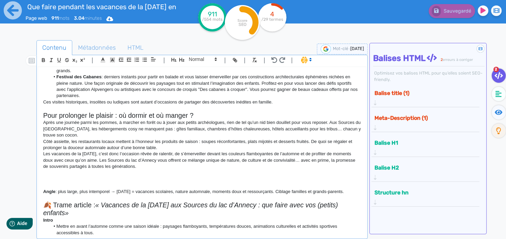
click at [268, 129] on p "Après une journée parmi les pommes, à marcher en forêt ou à jouer aux petits ar…" at bounding box center [202, 129] width 318 height 19
click at [321, 133] on p "Après une journée parmi les pommes, à marcher en forêt ou à jouer aux petits ar…" at bounding box center [202, 129] width 318 height 19
click at [271, 129] on p "Après une journée parmi les pommes, à marcher en forêt ou à jouer aux petits ar…" at bounding box center [202, 129] width 318 height 19
click at [79, 139] on p "Côté assiette, les restaurants locaux mettent à l’honneur les produits de saiso…" at bounding box center [202, 145] width 318 height 13
click at [70, 136] on p "Après une journée parmi les pommes, à marcher en forêt ou à jouer aux petits ar…" at bounding box center [202, 129] width 318 height 19
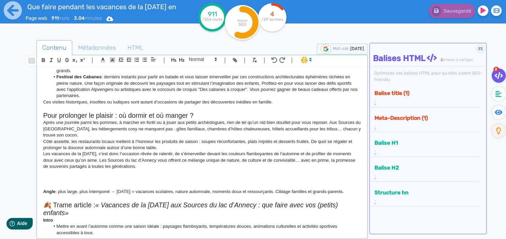
click at [78, 139] on p "Côté assiette, les restaurants locaux mettent à l’honneur les produits de saiso…" at bounding box center [202, 145] width 318 height 13
click at [161, 142] on p "Côté assiette, les restaurants locaux mettent à l’honneur les produits de saiso…" at bounding box center [202, 145] width 318 height 13
click at [217, 144] on p "Côté assiette, les restaurants locaux mettent à l’honneur les produits de saiso…" at bounding box center [202, 145] width 318 height 13
click at [261, 140] on p "Côté assiette, les restaurants locaux mettent à l’honneur les produits de saiso…" at bounding box center [202, 145] width 318 height 13
click at [313, 141] on p "Côté assiette, les restaurants locaux mettent à l’honneur les produits de saiso…" at bounding box center [202, 145] width 318 height 13
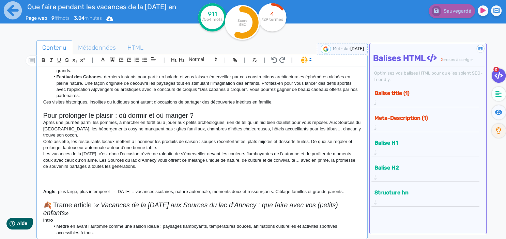
click at [333, 141] on p "Côté assiette, les restaurants locaux mettent à l’honneur les produits de saiso…" at bounding box center [202, 145] width 318 height 13
click at [122, 149] on p "Côté assiette, les restaurants locaux mettent à l’honneur les produits de saiso…" at bounding box center [202, 145] width 318 height 13
click at [164, 144] on p "Côté assiette, les restaurants locaux mettent à l’honneur les produits de saiso…" at bounding box center [202, 145] width 318 height 13
click at [167, 148] on p "Côté assiette, les restaurants locaux mettent à l’honneur les produits de saiso…" at bounding box center [202, 145] width 318 height 13
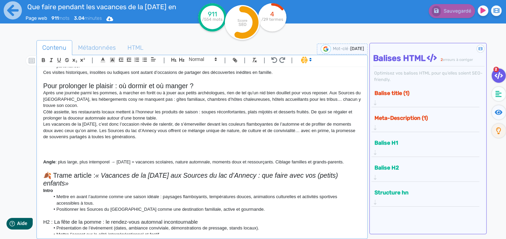
click at [166, 132] on p "Les vacances de la [DATE], c’est donc l’occasion rêvée de ralentir, de s’émerve…" at bounding box center [202, 130] width 318 height 19
click at [171, 120] on p "Côté assiette, les restaurants locaux mettent à l’honneur les produits de saiso…" at bounding box center [202, 115] width 318 height 13
click at [195, 125] on p "Les vacances de la [DATE], c’est donc l’occasion rêvée de ralentir, de s’émerve…" at bounding box center [202, 130] width 318 height 19
click at [189, 124] on p "Les vacances de la [DATE], c’est donc l’occasion rêvée de ralentir, de s’émerve…" at bounding box center [202, 130] width 318 height 19
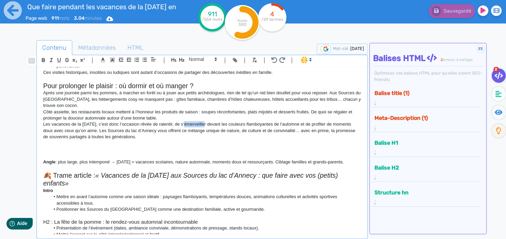
drag, startPoint x: 185, startPoint y: 122, endPoint x: 205, endPoint y: 124, distance: 19.9
click at [205, 124] on p "Les vacances de la [DATE], c’est donc l’occasion rêvée de ralentir, de s’émerve…" at bounding box center [202, 130] width 318 height 19
click at [205, 125] on p "Les vacances de la [DATE], c’est donc l’occasion rêvée de ralentir, de s’émerve…" at bounding box center [202, 130] width 318 height 19
drag, startPoint x: 210, startPoint y: 125, endPoint x: 183, endPoint y: 125, distance: 26.9
click at [183, 125] on p "Les vacances de la [DATE], c’est donc l’occasion rêvée de ralentir, de s’émerve…" at bounding box center [202, 130] width 318 height 19
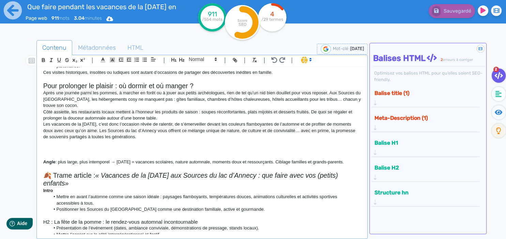
click at [249, 125] on p "Les vacances de la [DATE], c’est donc l’occasion rêvée de ralentir, de s’émerve…" at bounding box center [202, 130] width 318 height 19
drag, startPoint x: 225, startPoint y: 125, endPoint x: 182, endPoint y: 125, distance: 43.3
click at [182, 125] on p "Les vacances de la [DATE], c’est donc l’occasion rêvée de ralentir, de s’émerve…" at bounding box center [202, 130] width 318 height 19
click at [312, 118] on p "Côté assiette, les restaurants locaux mettent à l’honneur les produits de saiso…" at bounding box center [202, 115] width 318 height 13
click at [323, 149] on p at bounding box center [202, 150] width 318 height 6
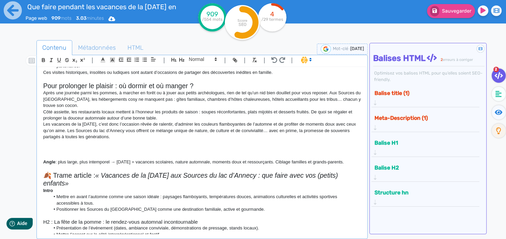
click at [195, 130] on p "Les vacances de la [DATE], c’est donc l’occasion rêvée de ralentir, d'admirer l…" at bounding box center [202, 130] width 318 height 19
click at [244, 130] on p "Les vacances de la [DATE], c’est donc l’occasion rêvée de ralentir, d'admirer l…" at bounding box center [202, 130] width 318 height 19
click at [340, 123] on p "Les vacances de la [DATE], c’est donc l’occasion rêvée de ralentir, d'admirer l…" at bounding box center [202, 130] width 318 height 19
click at [165, 136] on p "Les vacances de la [DATE], c’est donc l’occasion rêvée de ralentir, d'admirer l…" at bounding box center [202, 130] width 318 height 19
click at [207, 138] on p "Les vacances de la [DATE], c’est donc l’occasion rêvée de ralentir, d'admirer l…" at bounding box center [202, 130] width 318 height 19
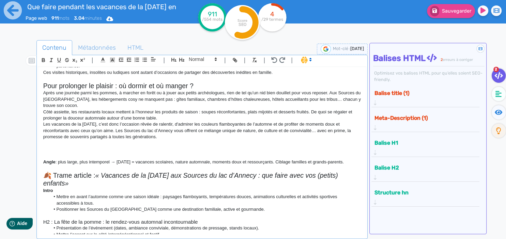
click at [235, 136] on p "Les vacances de la [DATE], c’est donc l’occasion rêvée de ralentir, d'admirer l…" at bounding box center [202, 130] width 318 height 19
click at [276, 134] on p "Les vacances de la [DATE], c’est donc l’occasion rêvée de ralentir, d'admirer l…" at bounding box center [202, 130] width 318 height 19
click at [290, 131] on p "Les vacances de la [DATE], c’est donc l’occasion rêvée de ralentir, d'admirer l…" at bounding box center [202, 130] width 318 height 19
click at [334, 133] on p "Les vacances de la [DATE], c’est donc l’occasion rêvée de ralentir, d'admirer l…" at bounding box center [202, 130] width 318 height 19
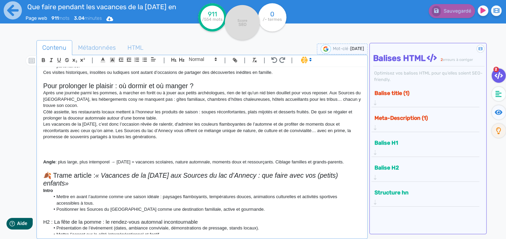
click at [129, 137] on p "Les vacances de la [DATE], c’est donc l’occasion rêvée de ralentir, d'admirer l…" at bounding box center [202, 130] width 318 height 19
click at [175, 138] on p "Les vacances de la [DATE], c’est donc l’occasion rêvée de ralentir, d'admirer l…" at bounding box center [202, 130] width 318 height 19
click at [109, 139] on p "Les vacances de la [DATE], c’est donc l’occasion rêvée de ralentir, d'admirer l…" at bounding box center [202, 130] width 318 height 19
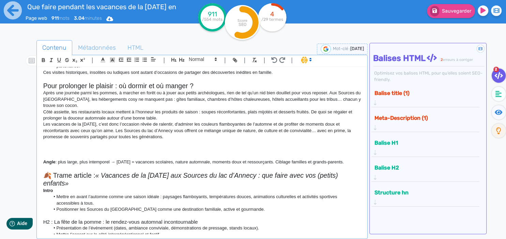
click at [190, 136] on p "Les vacances de la [DATE], c’est donc l’occasion rêvée de ralentir, d'admirer l…" at bounding box center [202, 130] width 318 height 19
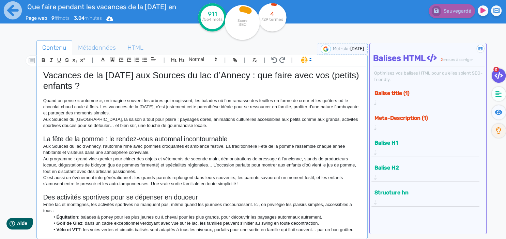
scroll to position [0, 0]
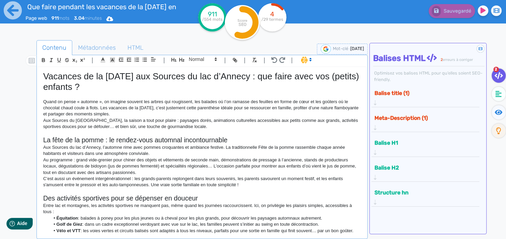
click at [333, 25] on div "Sauvegardé" at bounding box center [408, 16] width 195 height 33
click at [318, 32] on div "Sauvegardé" at bounding box center [408, 16] width 195 height 33
click at [184, 185] on p "C’est aussi un événement intergénérationnel : les grands-parents replongent dan…" at bounding box center [202, 182] width 318 height 13
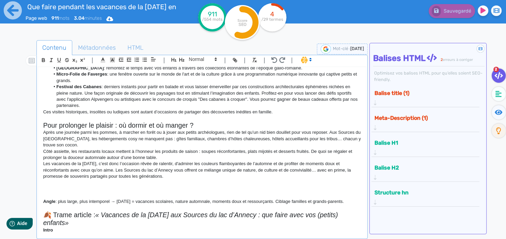
scroll to position [177, 0]
